Goal: Navigation & Orientation: Go to known website

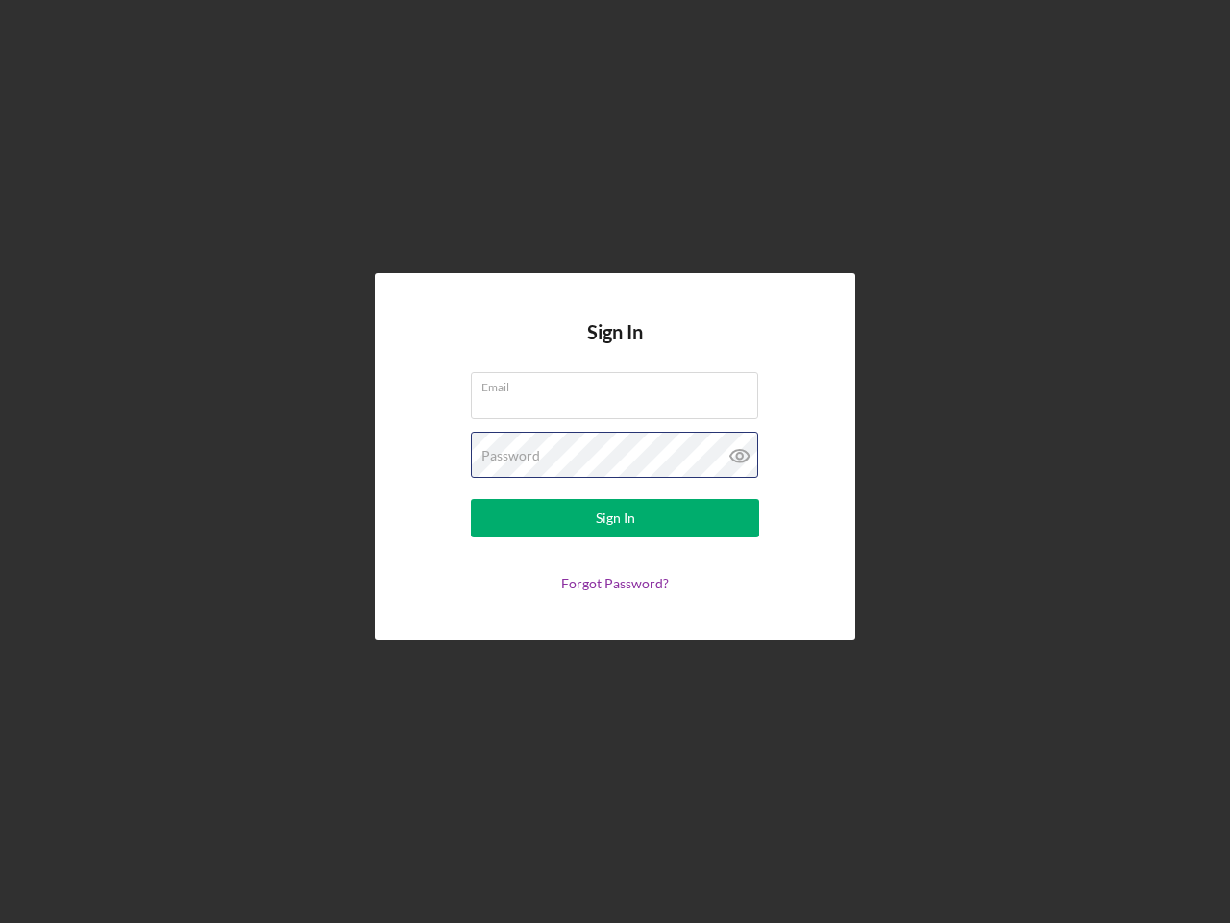
click at [615, 461] on div "Password" at bounding box center [615, 456] width 288 height 48
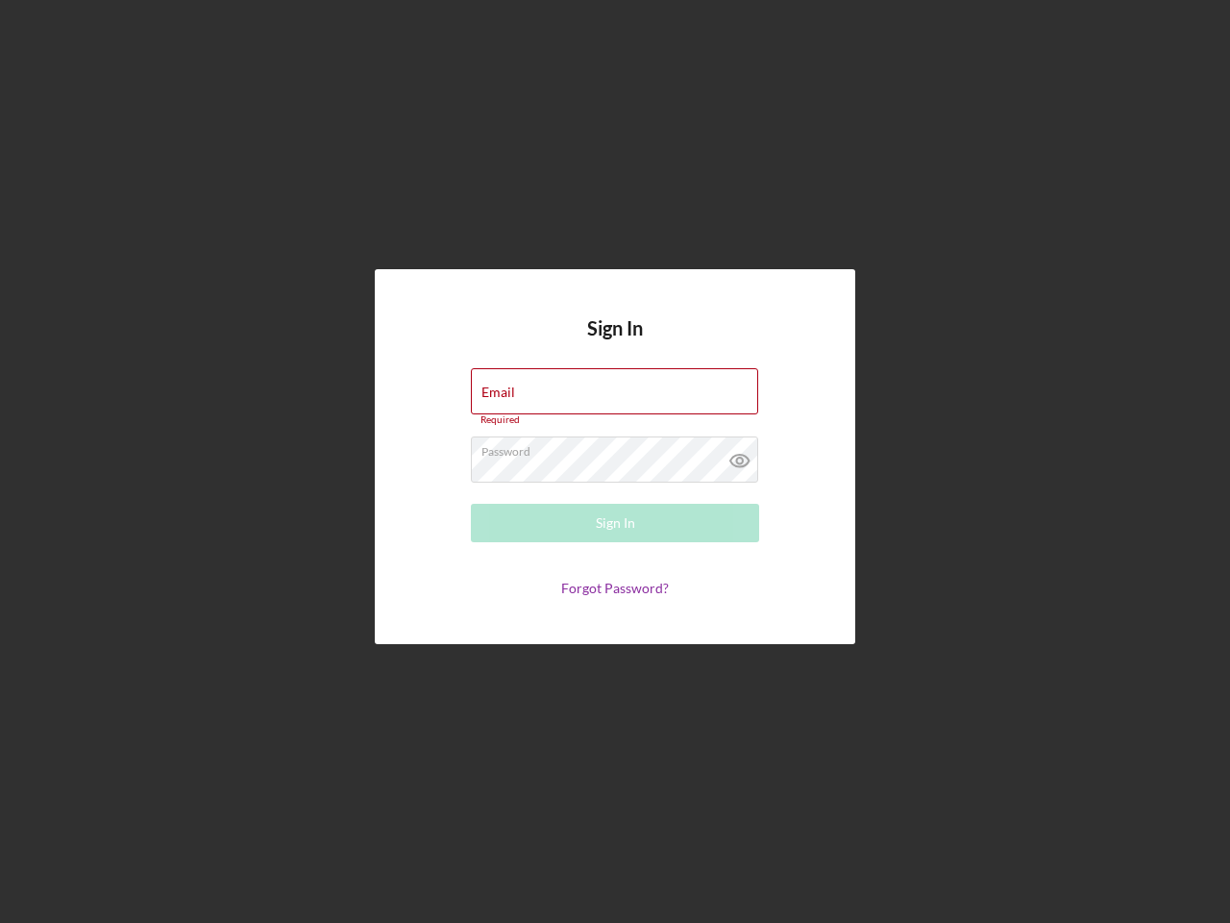
click at [740, 456] on icon at bounding box center [740, 460] width 48 height 48
